Goal: Transaction & Acquisition: Register for event/course

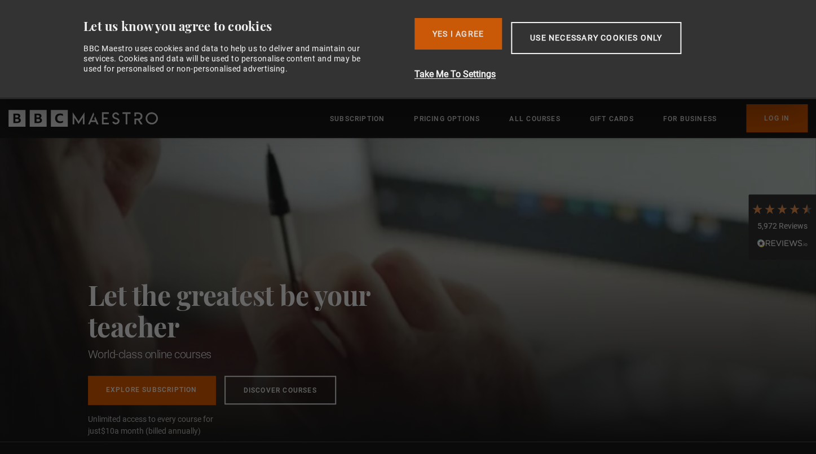
click at [470, 34] on button "Yes I Agree" at bounding box center [457, 34] width 87 height 32
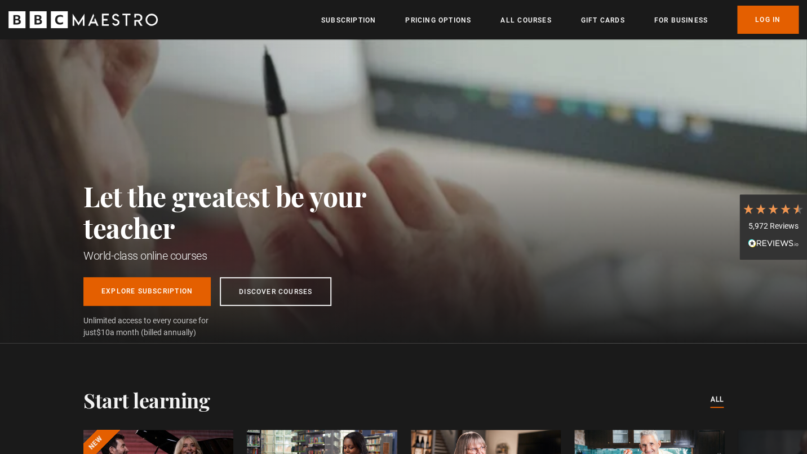
scroll to position [0, 148]
click at [276, 286] on link "Discover Courses" at bounding box center [276, 289] width 112 height 29
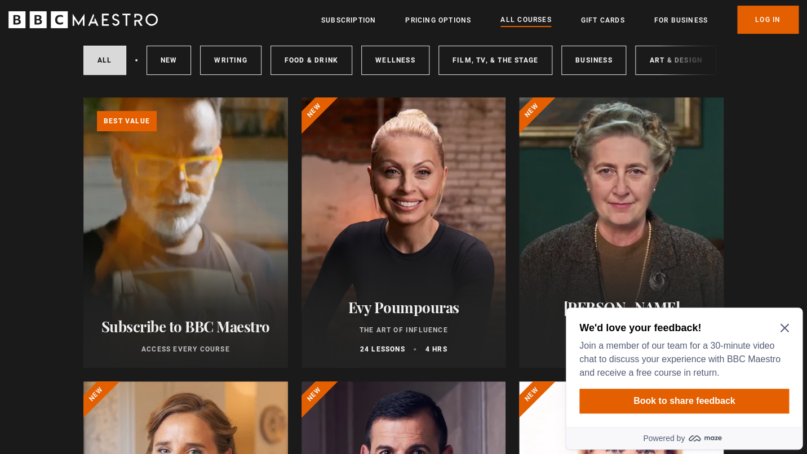
click at [786, 324] on icon "Close Maze Prompt" at bounding box center [784, 328] width 9 height 9
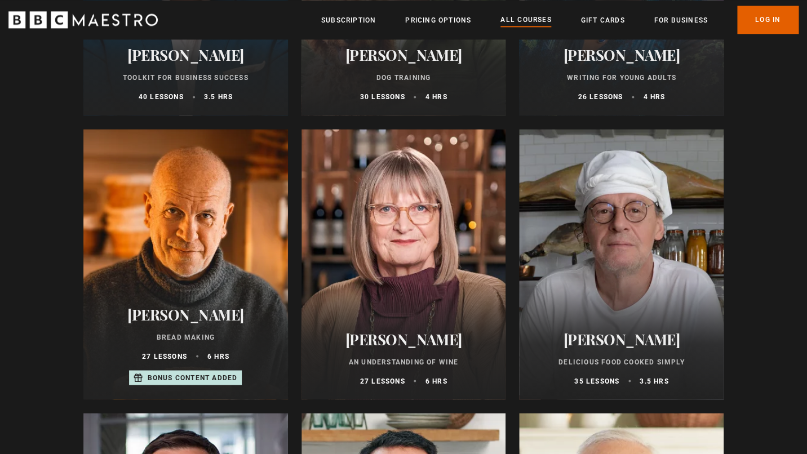
scroll to position [3797, 0]
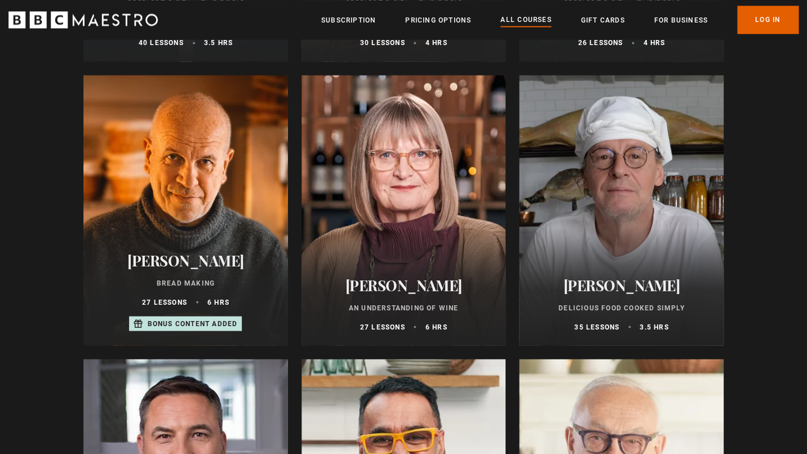
click at [613, 290] on h2 "[PERSON_NAME]" at bounding box center [622, 284] width 178 height 17
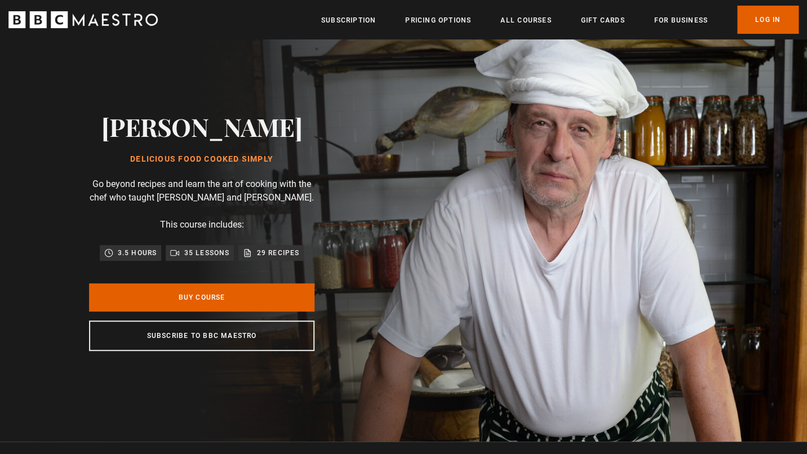
scroll to position [63, 0]
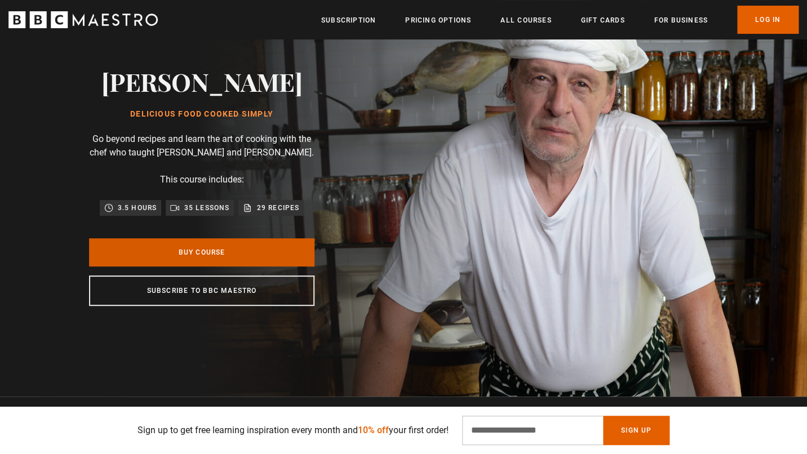
click at [199, 264] on link "Buy Course" at bounding box center [201, 252] width 225 height 28
